Goal: Task Accomplishment & Management: Manage account settings

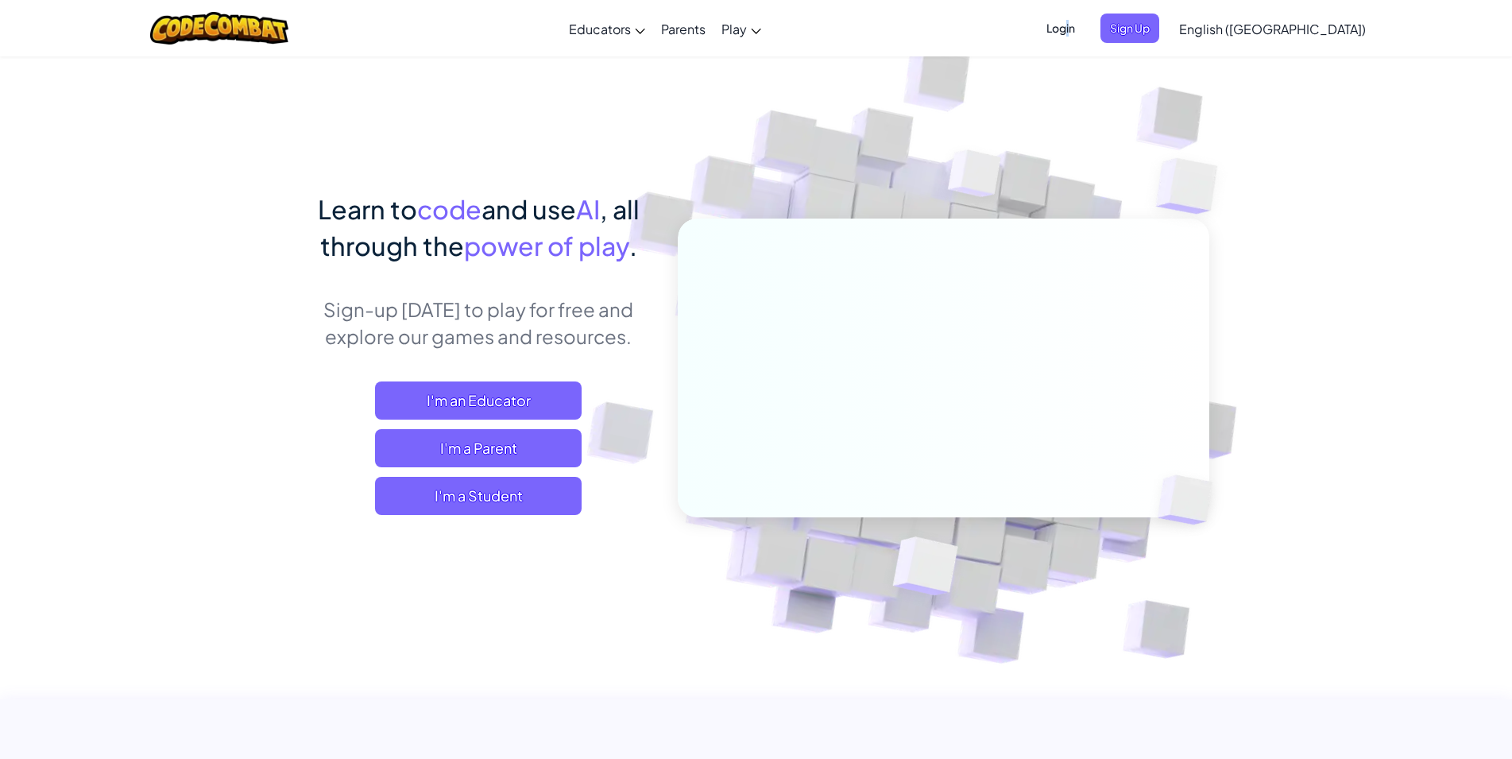
click at [1085, 24] on span "Login" at bounding box center [1061, 28] width 48 height 29
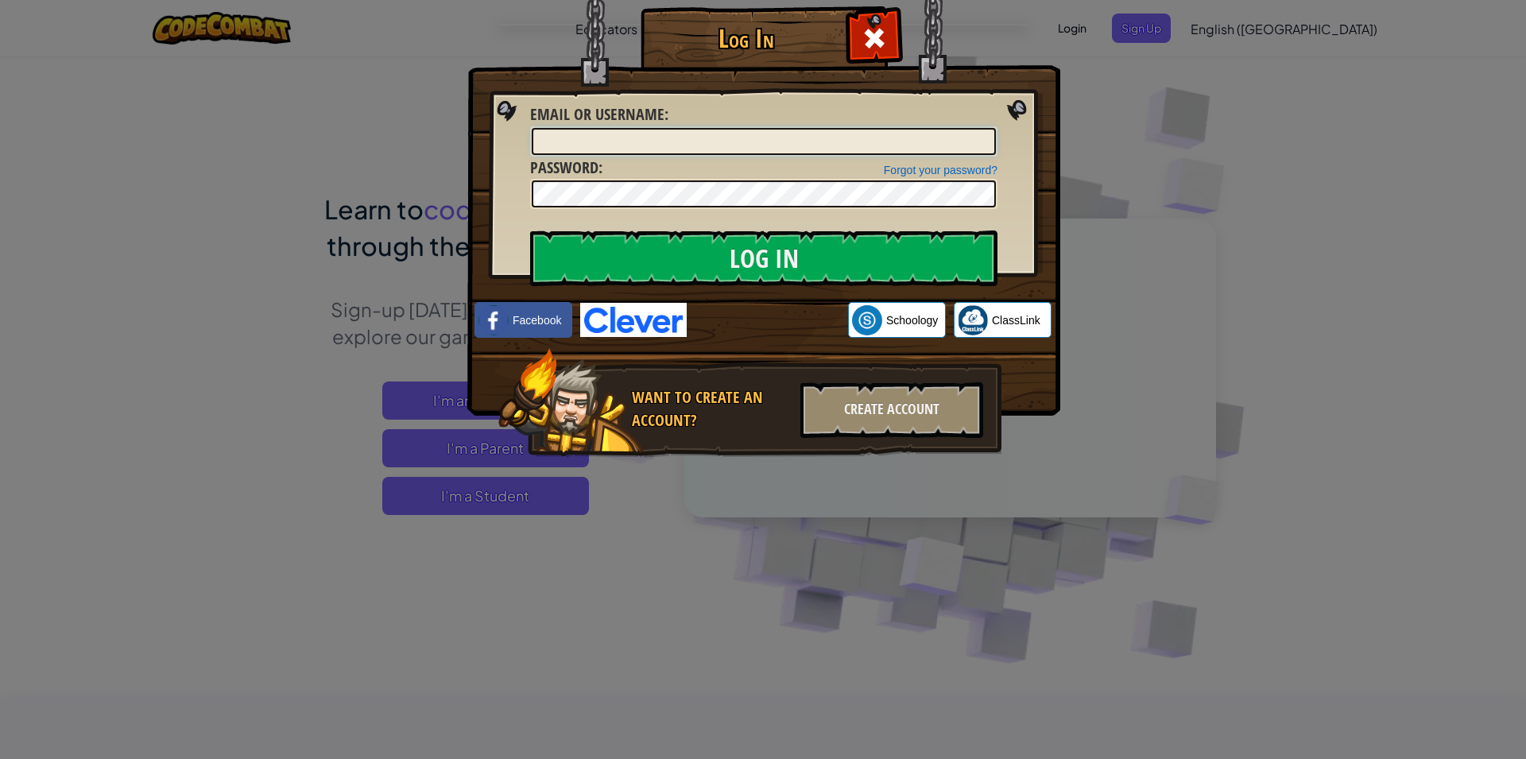
click at [654, 133] on input "Email or Username :" at bounding box center [764, 141] width 464 height 27
type input "EesaO"
click at [836, 246] on input "Log In" at bounding box center [763, 258] width 467 height 56
click at [838, 247] on input "Log In" at bounding box center [763, 258] width 467 height 56
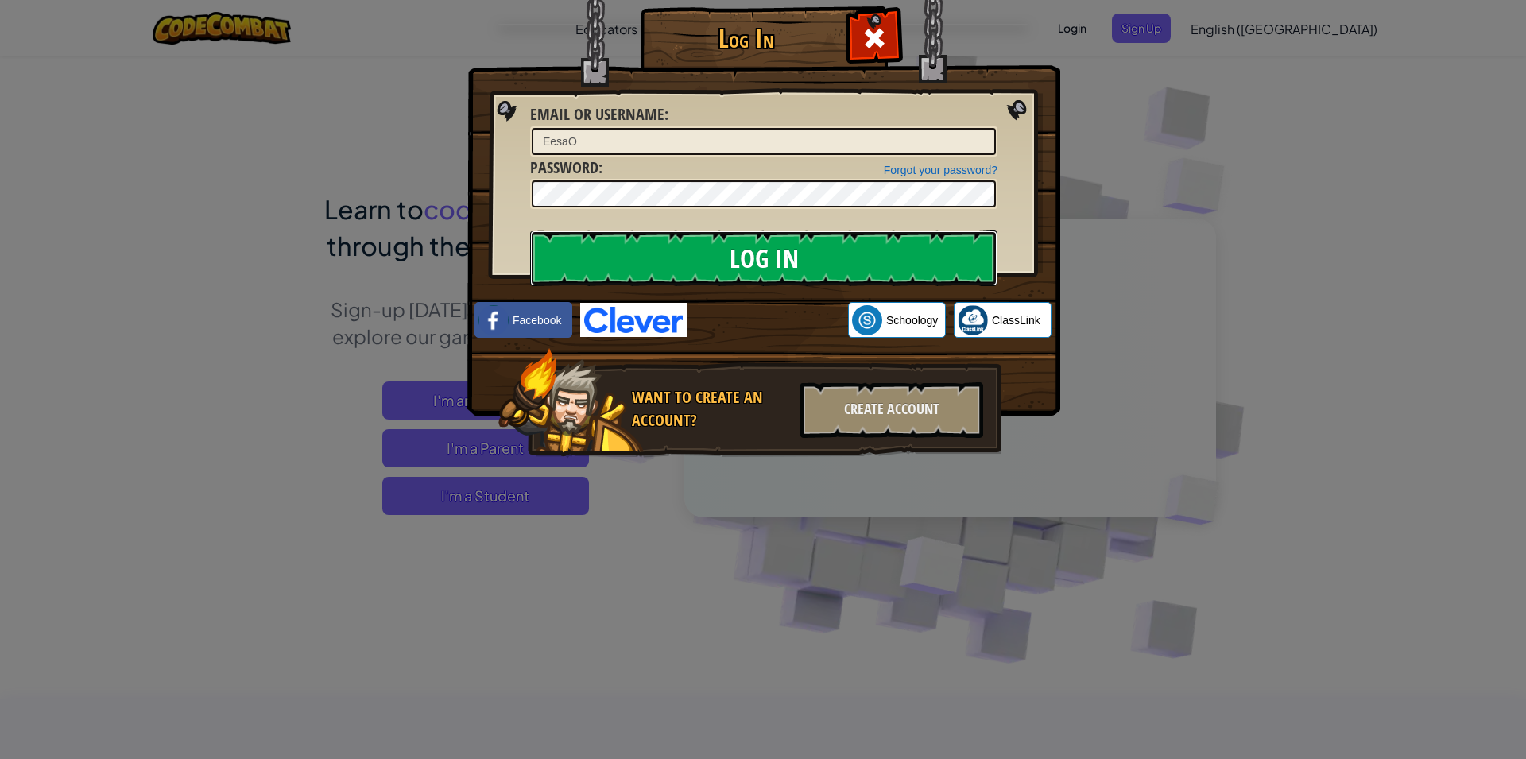
click at [838, 247] on input "Log In" at bounding box center [763, 258] width 467 height 56
